Goal: Task Accomplishment & Management: Manage account settings

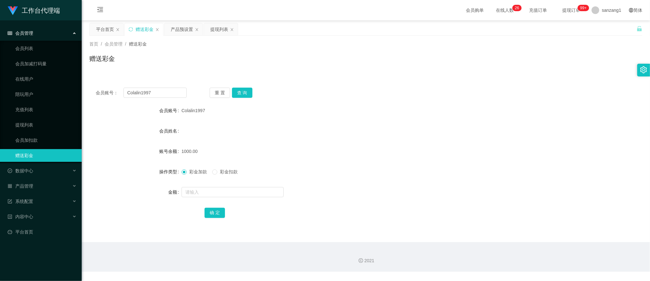
click at [47, 84] on section "工作台代理端 会员管理 会员列表 会员加减打码量 在线用户 陪玩用户 充值列表 提现列表 会员加扣款 赠送彩金 数据中心 产品管理 注单管理 产品列表 产品预…" at bounding box center [325, 136] width 650 height 272
type input "6585578199"
click at [238, 93] on button "查 询" at bounding box center [242, 93] width 20 height 10
click at [239, 93] on button "查 询" at bounding box center [242, 93] width 20 height 10
click at [243, 92] on button "查 询" at bounding box center [242, 93] width 20 height 10
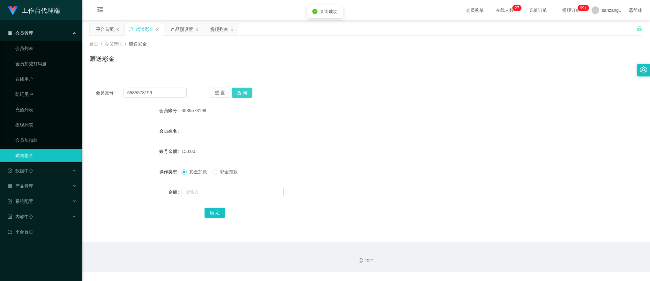
click at [239, 95] on button "查 询" at bounding box center [242, 93] width 20 height 10
click at [239, 95] on button "查 询" at bounding box center [245, 93] width 27 height 10
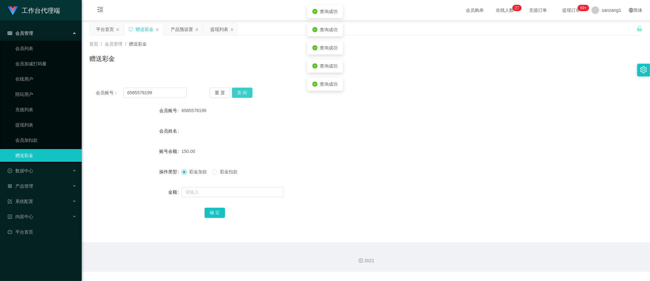
click at [239, 95] on button "查 询" at bounding box center [242, 93] width 20 height 10
click at [239, 93] on button "查 询" at bounding box center [242, 93] width 20 height 10
click at [240, 92] on button "查 询" at bounding box center [242, 93] width 20 height 10
drag, startPoint x: 161, startPoint y: 91, endPoint x: 87, endPoint y: 85, distance: 74.2
click at [87, 85] on main "关闭左侧 关闭右侧 关闭其它 刷新页面 平台首页 赠送彩金 产品预设置 提现列表 首页 / 会员管理 / 赠送彩金 / 赠送彩金 会员账号： 65855781…" at bounding box center [366, 131] width 568 height 222
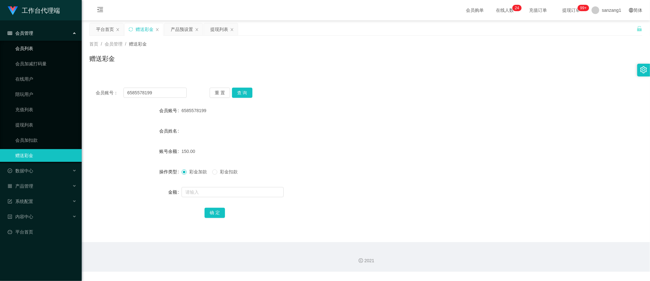
click at [27, 48] on link "会员列表" at bounding box center [45, 48] width 61 height 13
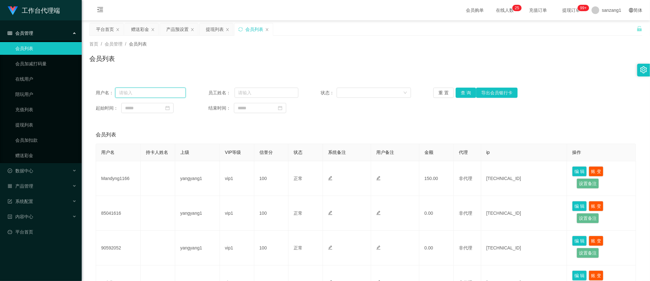
click at [135, 88] on input "text" at bounding box center [150, 93] width 70 height 10
paste input "6585578199"
type input "6585578199"
click at [464, 94] on button "查 询" at bounding box center [465, 93] width 20 height 10
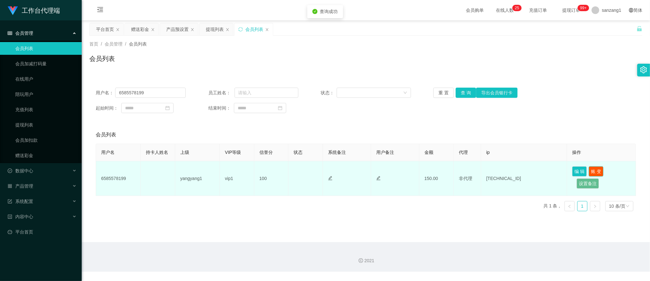
click at [594, 173] on button "账 变" at bounding box center [595, 171] width 15 height 10
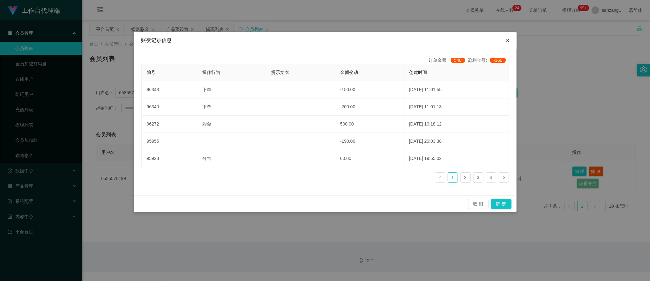
click at [506, 42] on icon "图标: close" at bounding box center [507, 41] width 4 height 4
